Goal: Navigation & Orientation: Find specific page/section

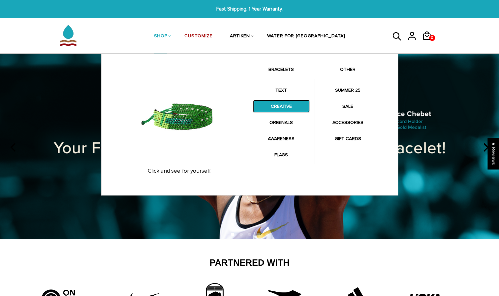
click at [280, 102] on link "CREATIVE" at bounding box center [281, 106] width 57 height 13
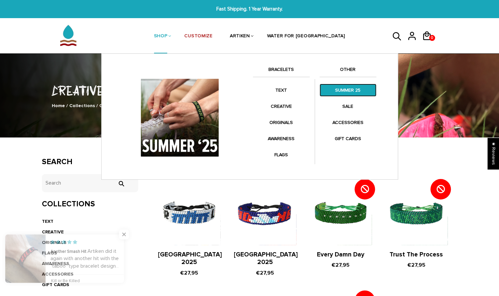
click at [353, 91] on link "SUMMER 25" at bounding box center [348, 90] width 57 height 13
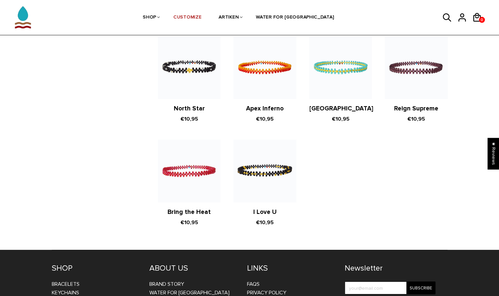
scroll to position [1214, 0]
